Goal: Task Accomplishment & Management: Complete application form

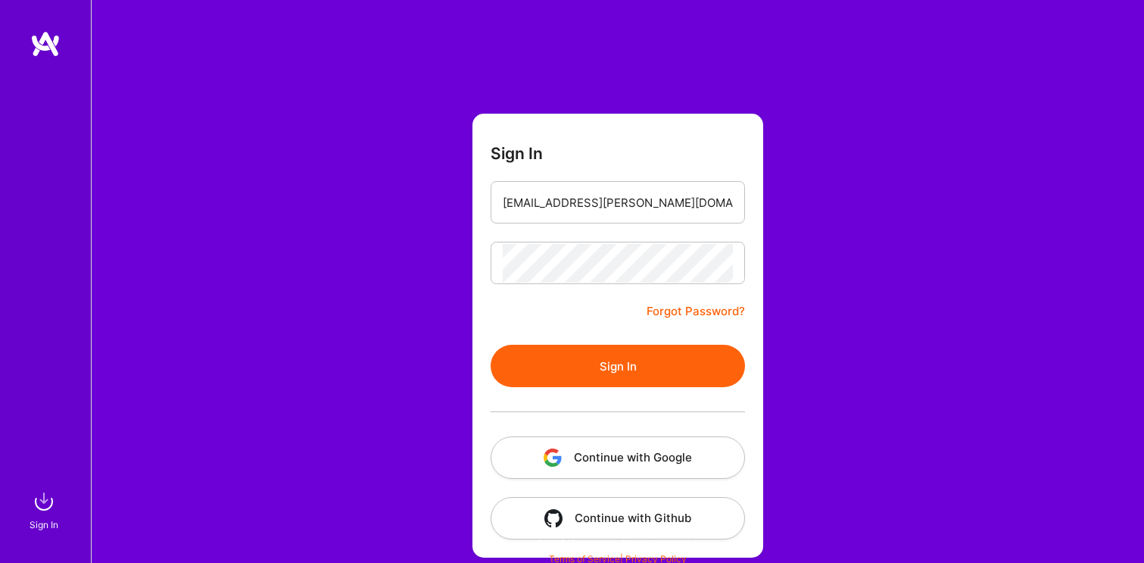
click at [599, 357] on button "Sign In" at bounding box center [618, 366] width 254 height 42
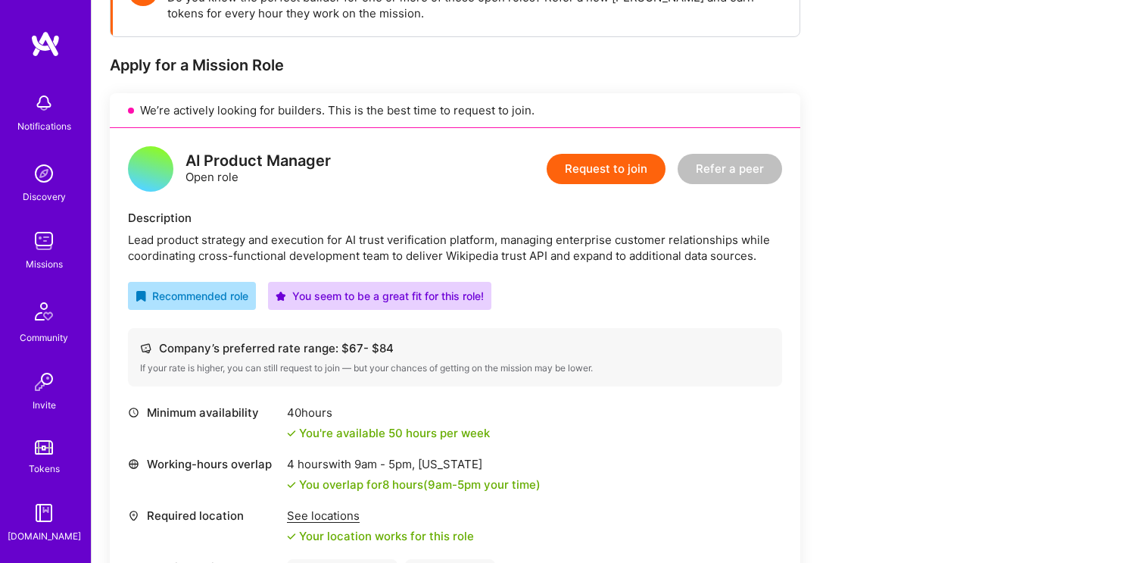
scroll to position [286, 0]
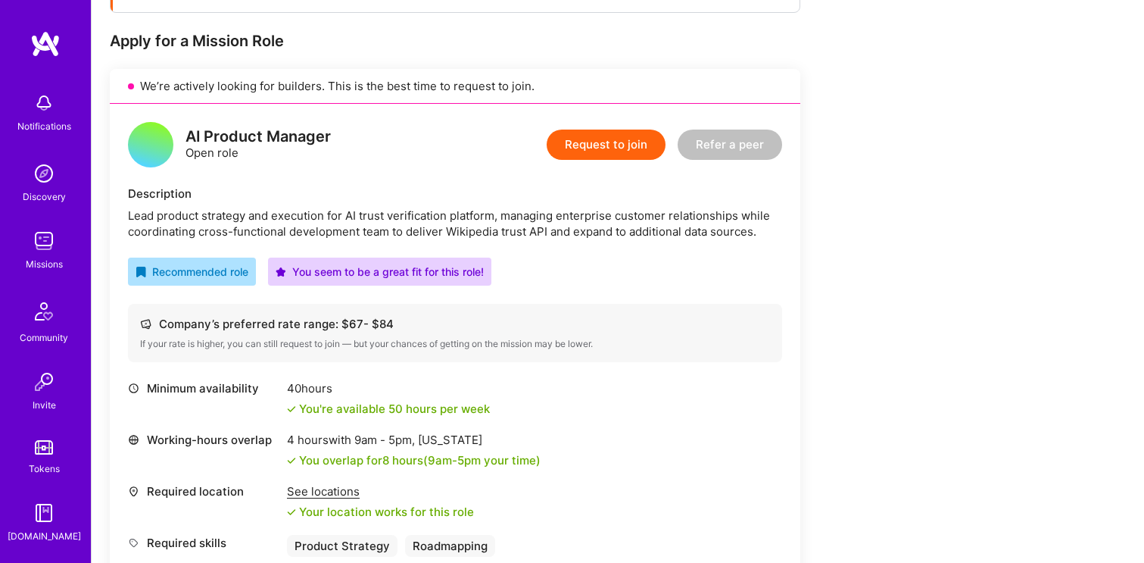
click at [585, 145] on button "Request to join" at bounding box center [606, 145] width 119 height 30
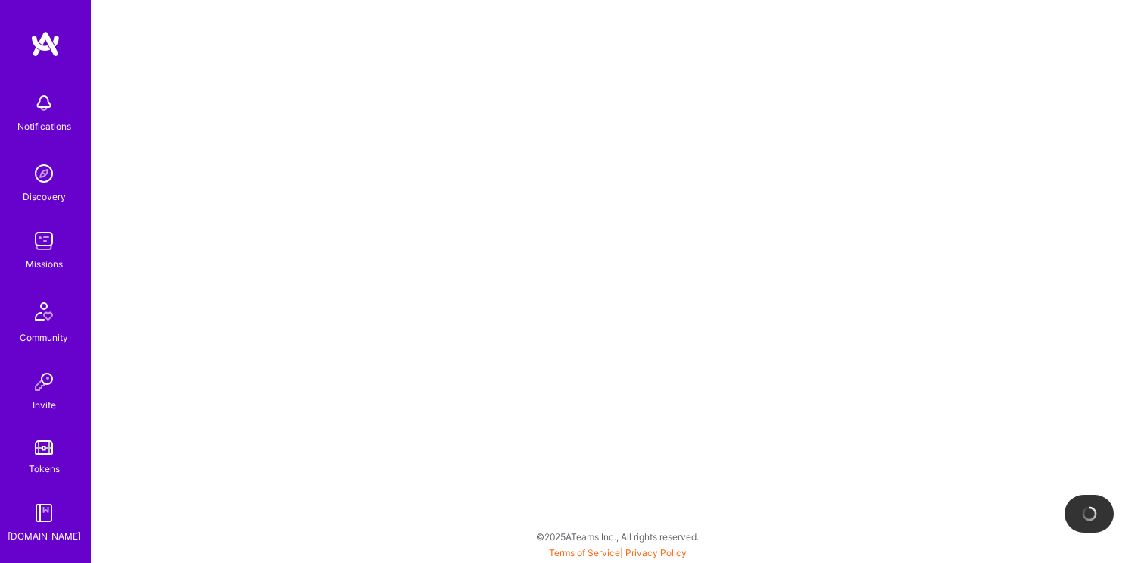
select select "US"
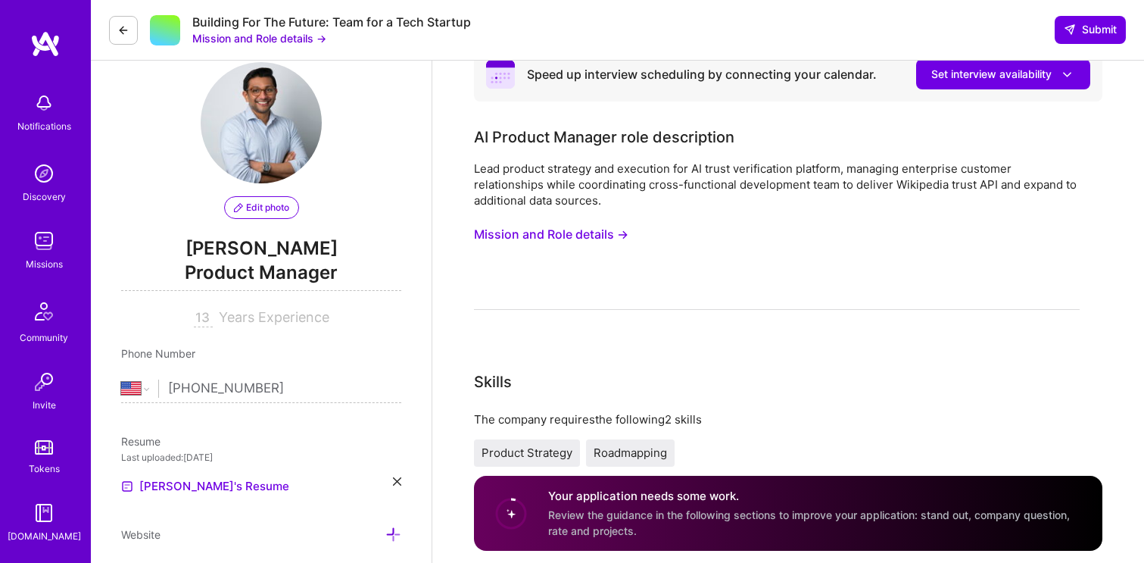
scroll to position [30, 0]
click at [573, 231] on button "Mission and Role details →" at bounding box center [551, 233] width 155 height 28
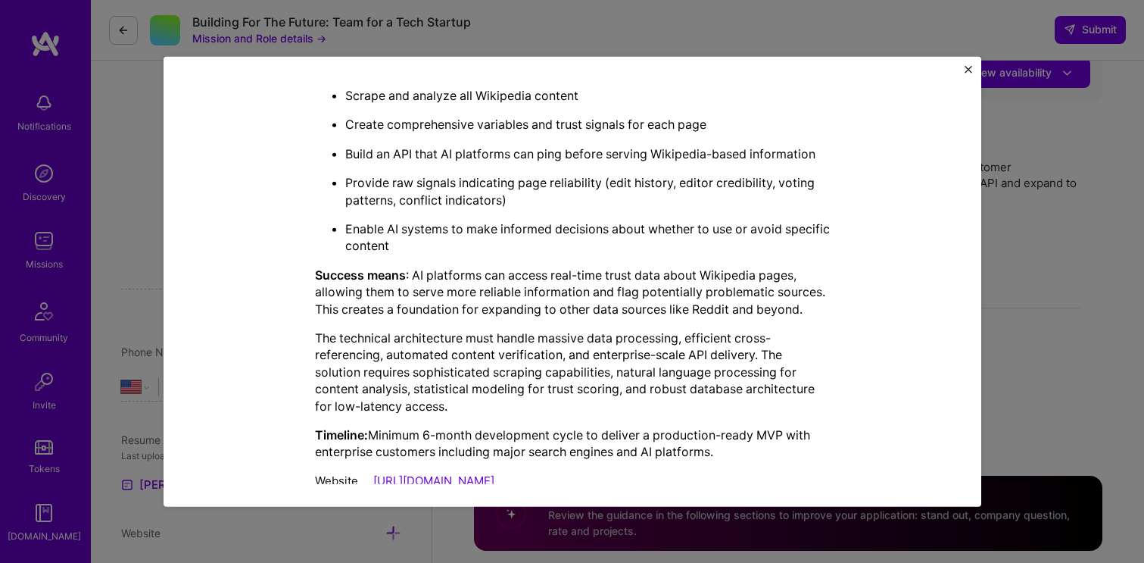
scroll to position [459, 0]
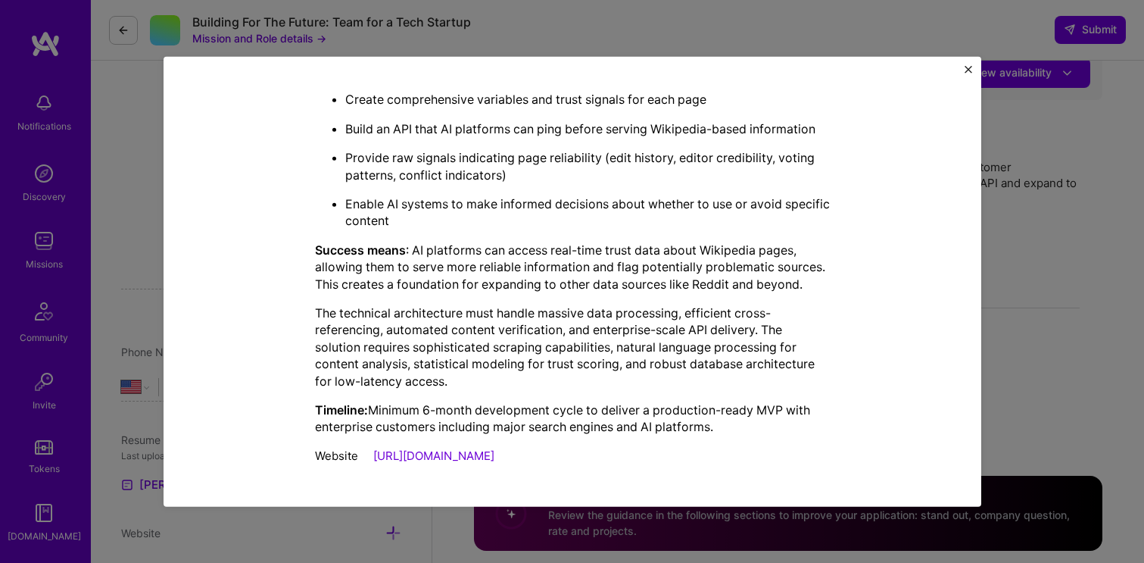
click at [969, 71] on img "Close" at bounding box center [969, 69] width 8 height 8
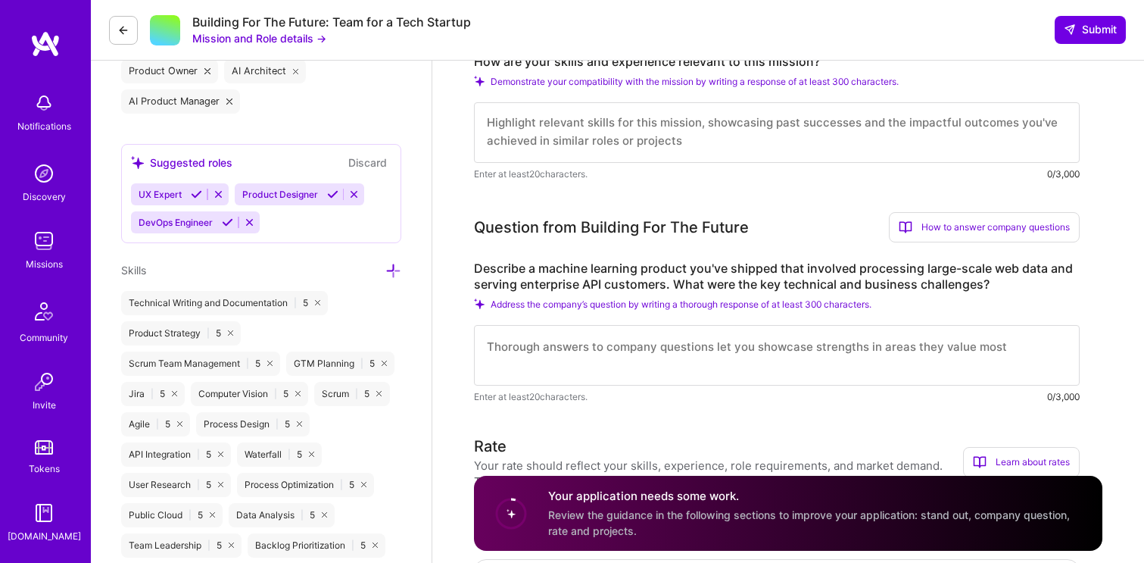
scroll to position [606, 0]
